Goal: Connect with others: Establish contact or relationships with other users

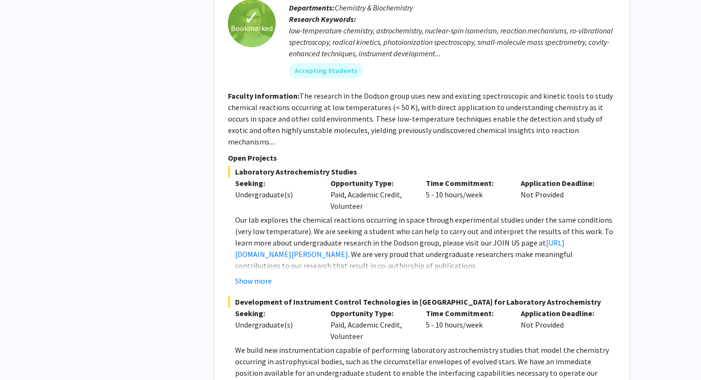
scroll to position [2105, 0]
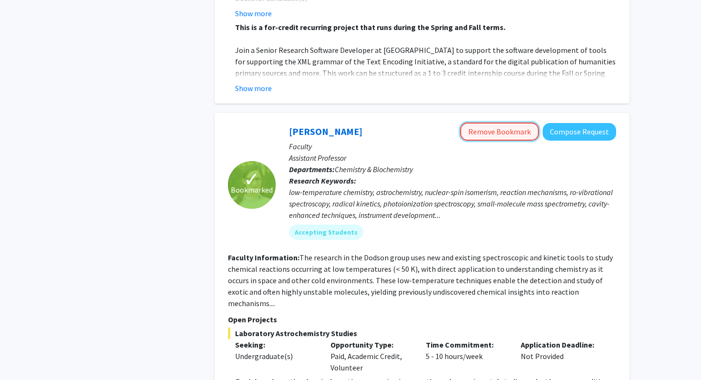
click at [509, 123] on button "Remove Bookmark" at bounding box center [499, 132] width 79 height 18
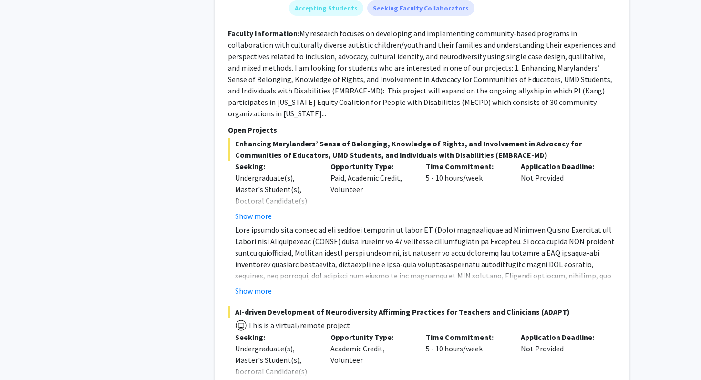
scroll to position [4264, 0]
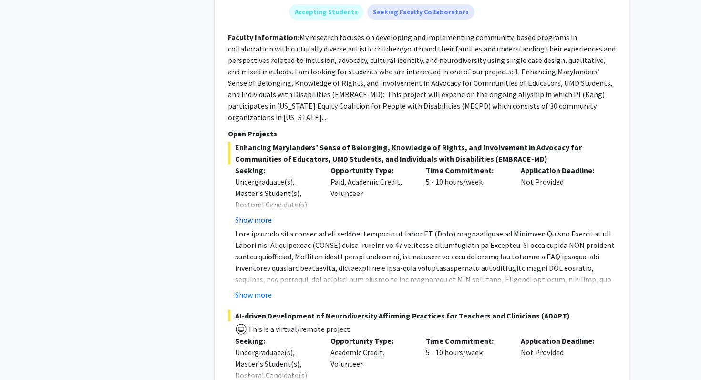
click at [253, 214] on button "Show more" at bounding box center [253, 219] width 37 height 11
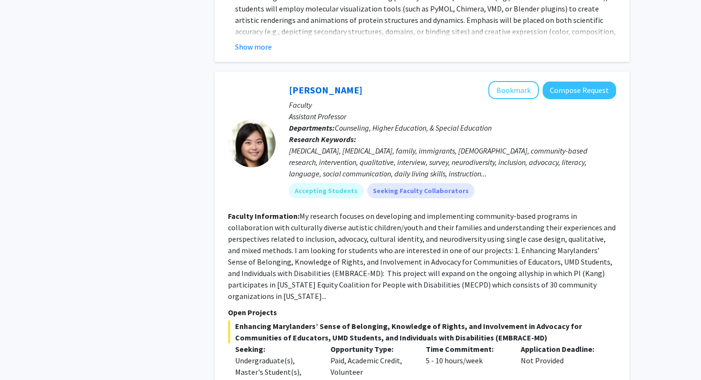
scroll to position [4086, 0]
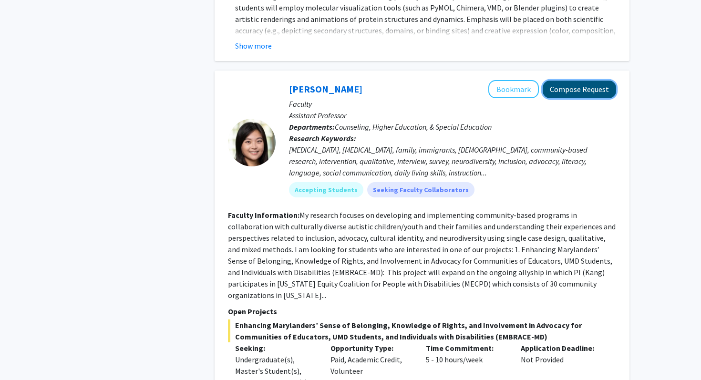
click at [564, 81] on button "Compose Request" at bounding box center [579, 90] width 73 height 18
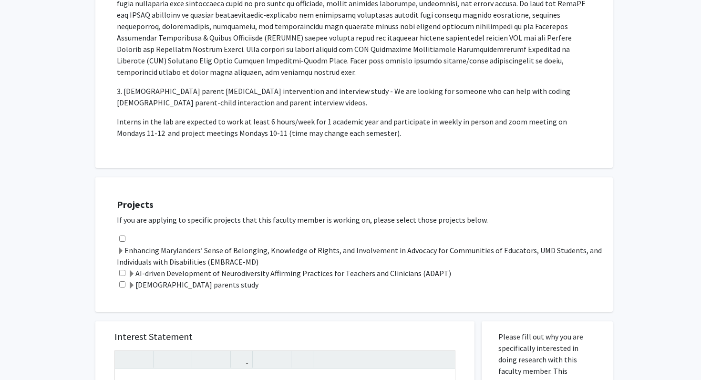
scroll to position [398, 0]
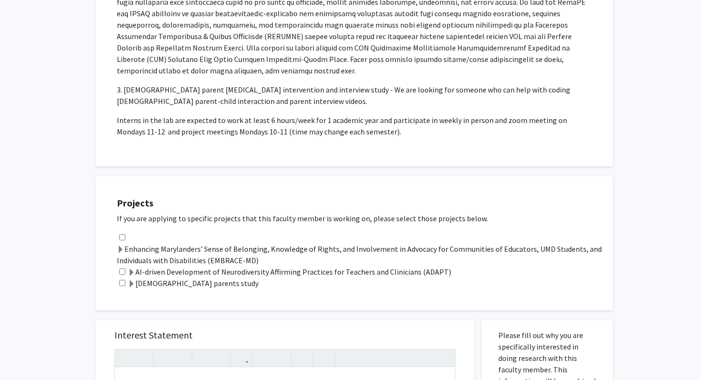
click at [122, 234] on input "checkbox" at bounding box center [122, 237] width 6 height 6
checkbox input "true"
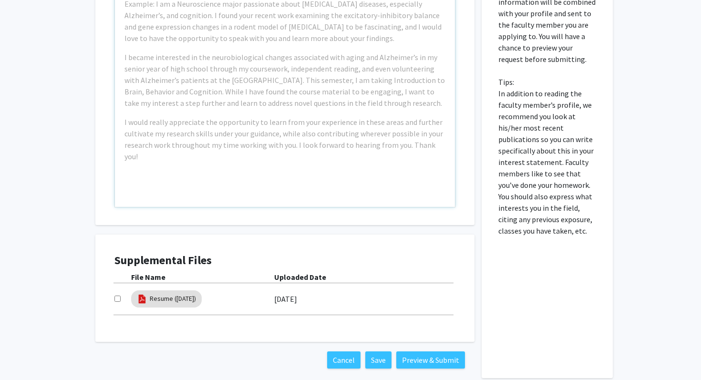
scroll to position [814, 0]
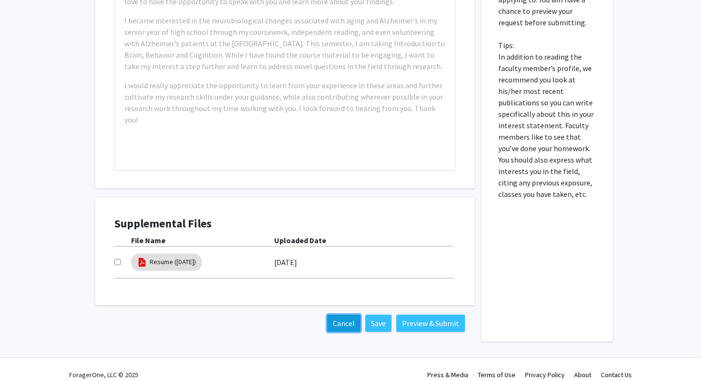
click at [341, 315] on button "Cancel" at bounding box center [343, 323] width 33 height 17
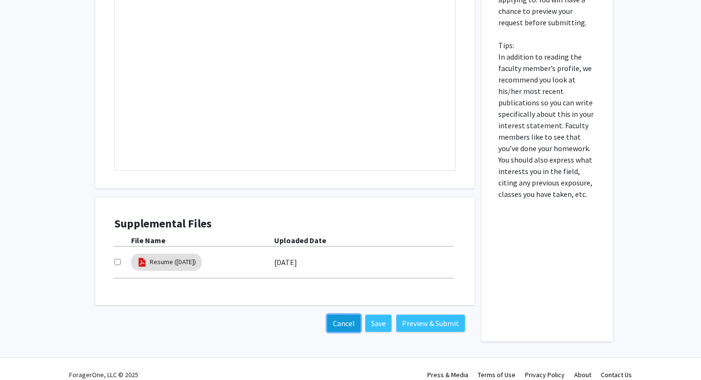
click at [340, 316] on button "Cancel" at bounding box center [343, 323] width 33 height 17
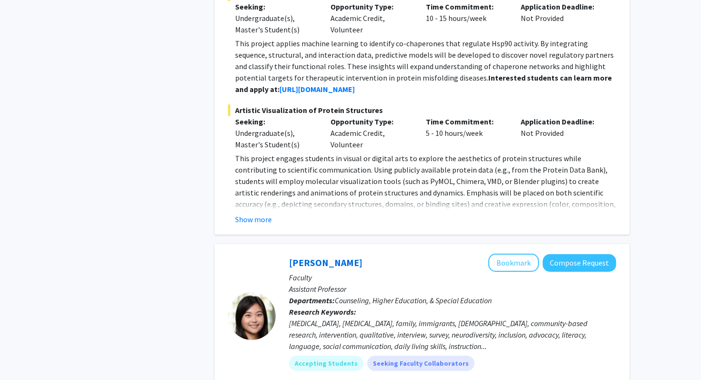
scroll to position [3913, 0]
click at [519, 253] on button "Bookmark" at bounding box center [513, 262] width 51 height 18
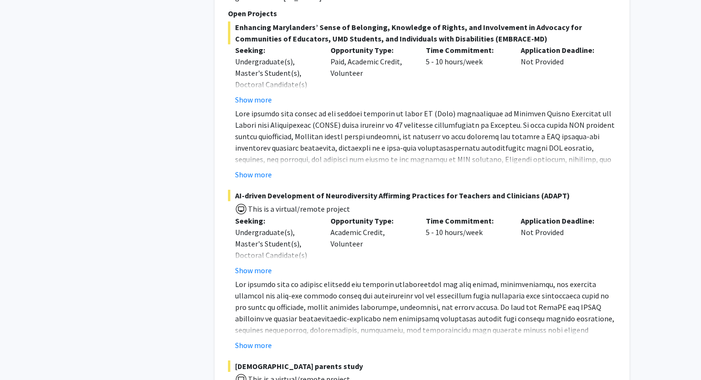
scroll to position [4523, 0]
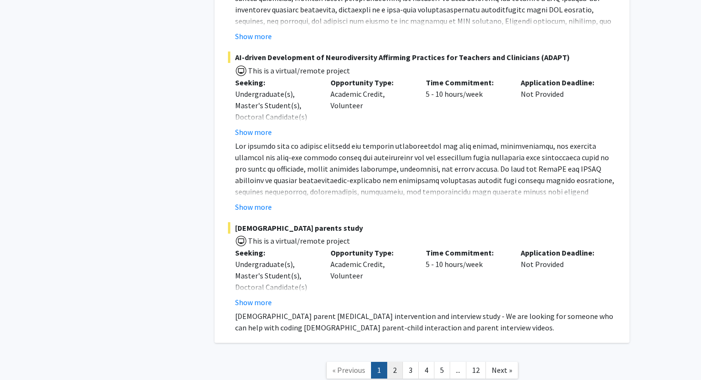
click at [394, 362] on link "2" at bounding box center [395, 370] width 16 height 17
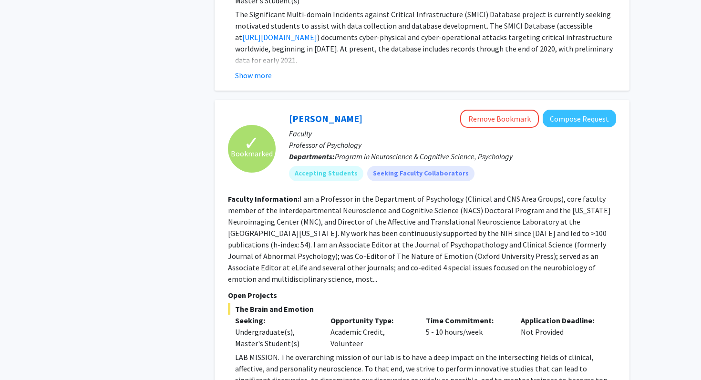
scroll to position [728, 0]
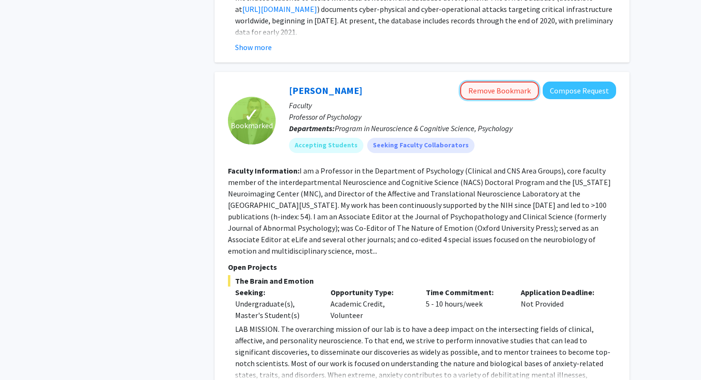
click at [521, 85] on button "Remove Bookmark" at bounding box center [499, 91] width 79 height 18
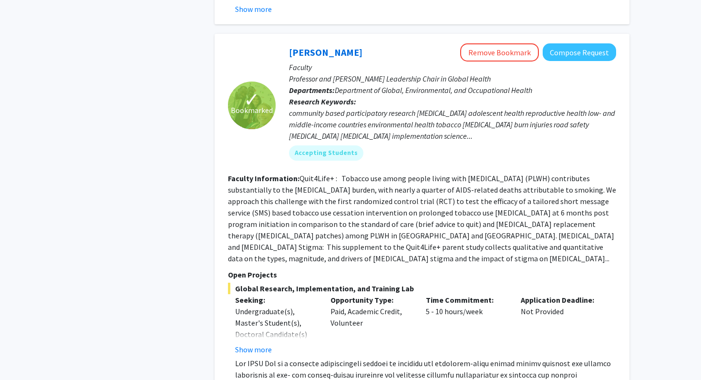
scroll to position [3092, 0]
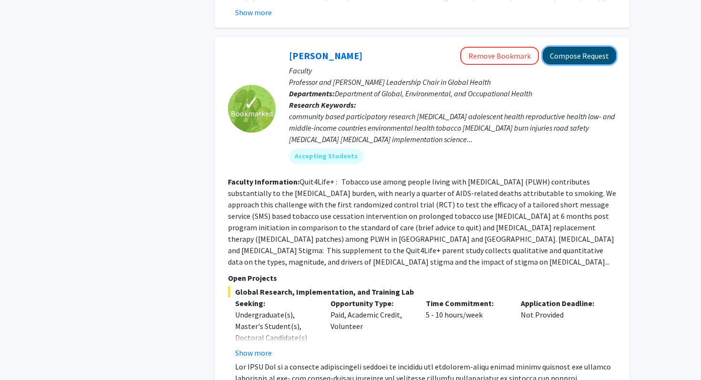
click at [568, 47] on button "Compose Request" at bounding box center [579, 56] width 73 height 18
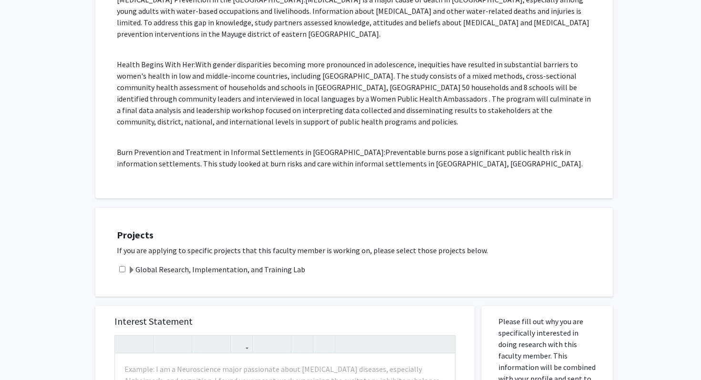
scroll to position [740, 0]
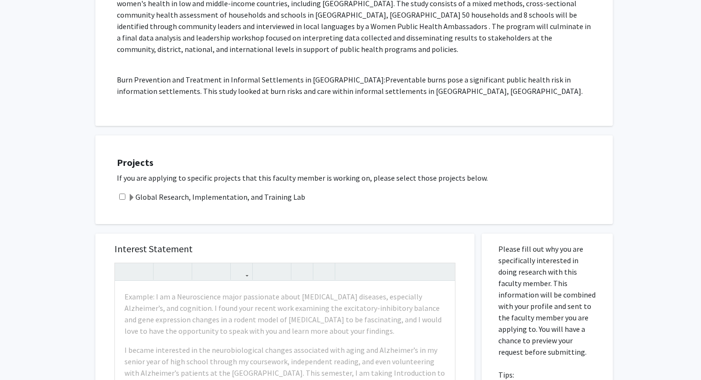
click at [199, 191] on label "Global Research, Implementation, and Training Lab" at bounding box center [216, 196] width 177 height 11
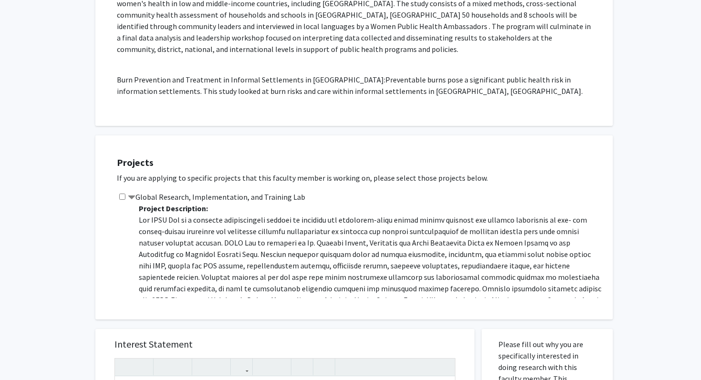
click at [196, 191] on label "Global Research, Implementation, and Training Lab" at bounding box center [216, 196] width 177 height 11
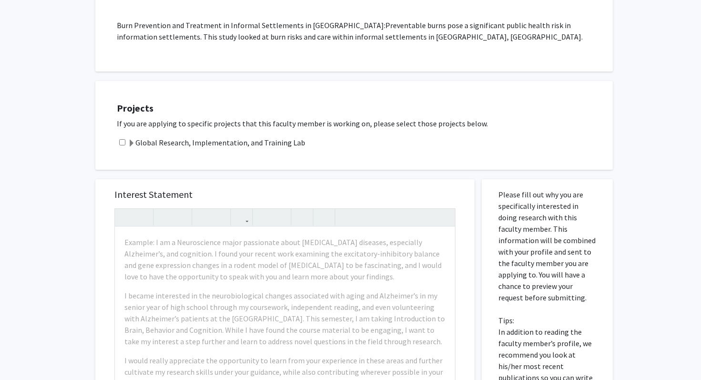
scroll to position [730, 0]
